Goal: Task Accomplishment & Management: Manage account settings

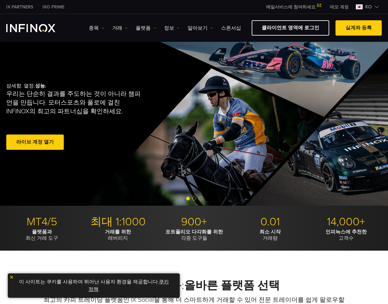
click at [339, 4] on link "데모 계정" at bounding box center [339, 7] width 28 height 7
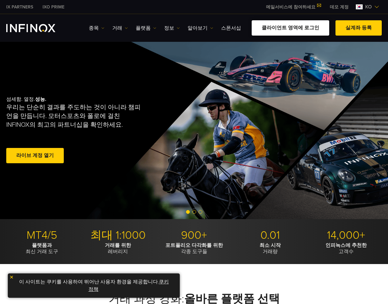
click at [284, 25] on link "클라이언트 영역에 로그인" at bounding box center [289, 27] width 77 height 15
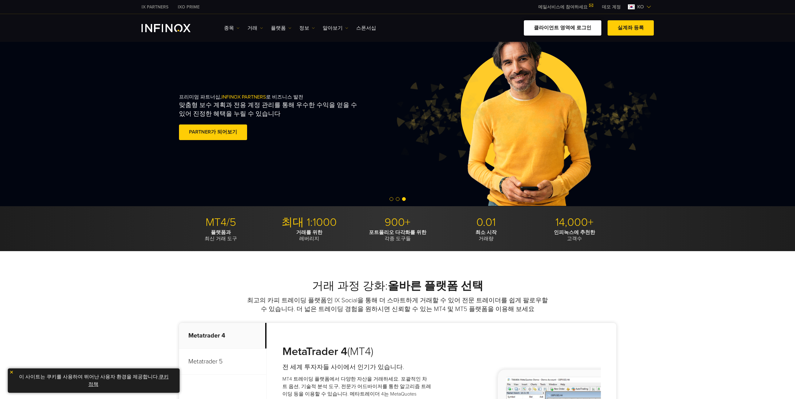
click at [572, 26] on link "클라이언트 영역에 로그인" at bounding box center [562, 27] width 77 height 15
